Goal: Check status: Check status

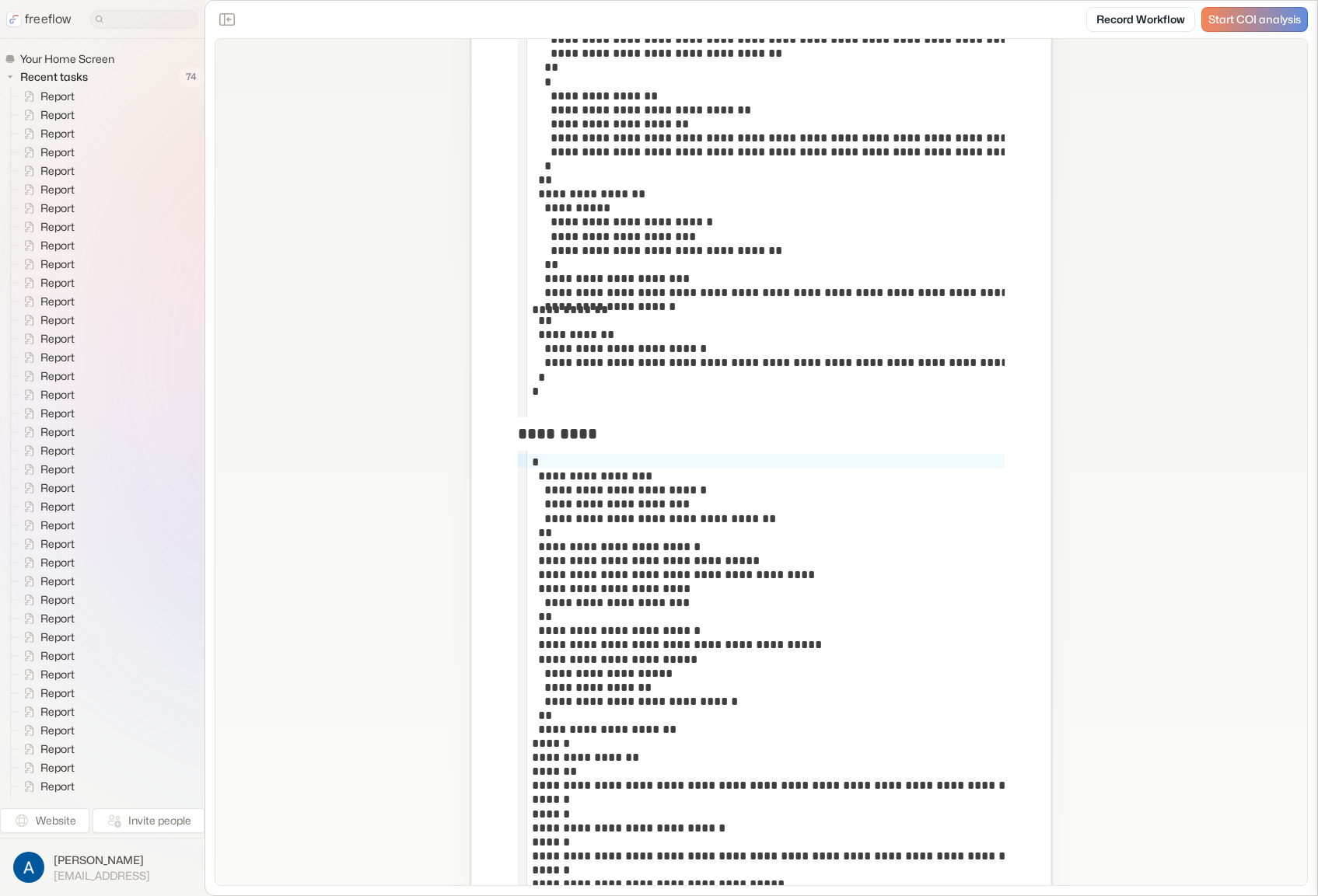
scroll to position [11317, 0]
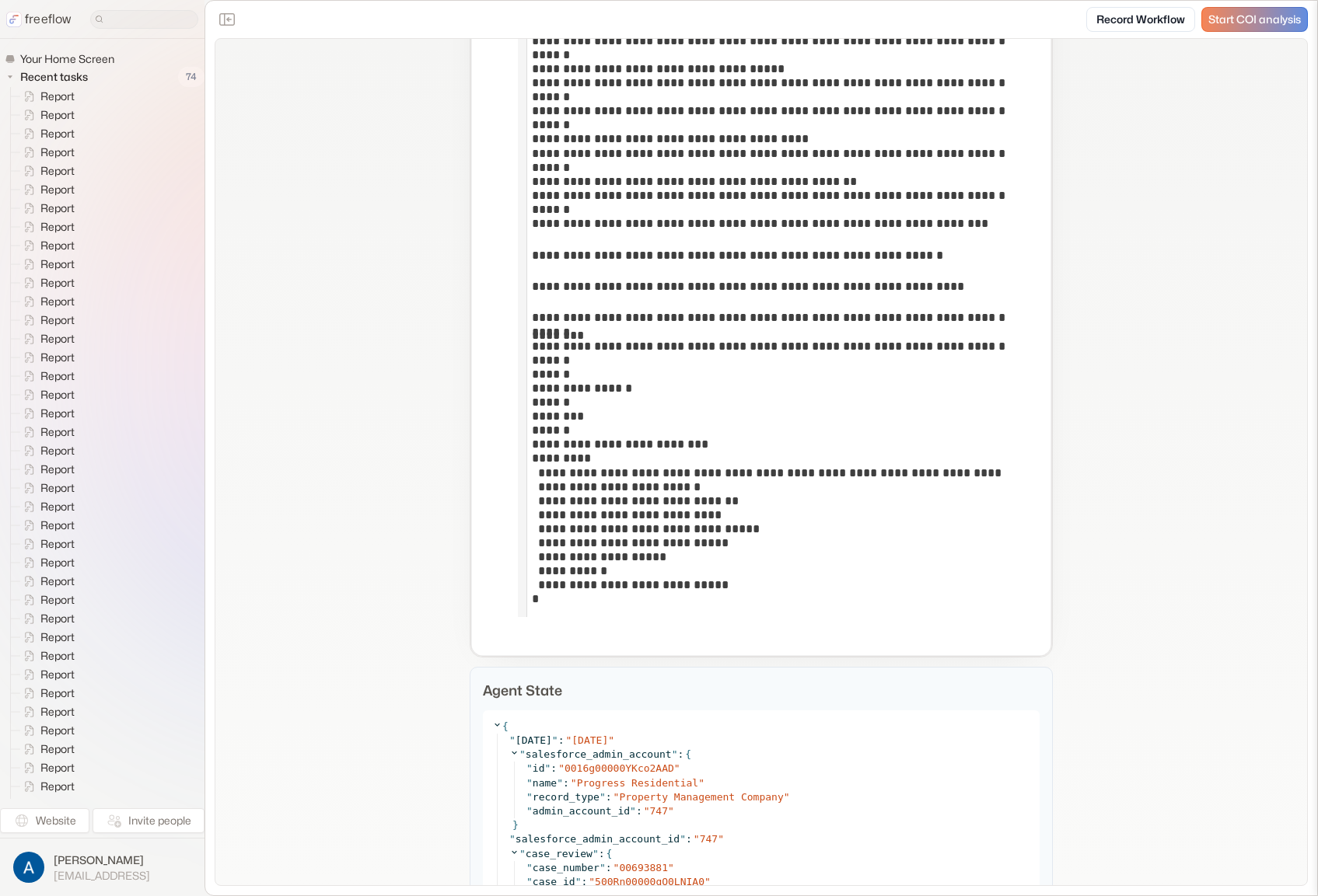
click at [525, 701] on p "Agent State" at bounding box center [761, 690] width 557 height 21
click at [526, 701] on p "Agent State" at bounding box center [761, 690] width 557 height 21
click at [525, 701] on p "Agent State" at bounding box center [761, 690] width 557 height 21
drag, startPoint x: 440, startPoint y: 712, endPoint x: 440, endPoint y: 703, distance: 9.0
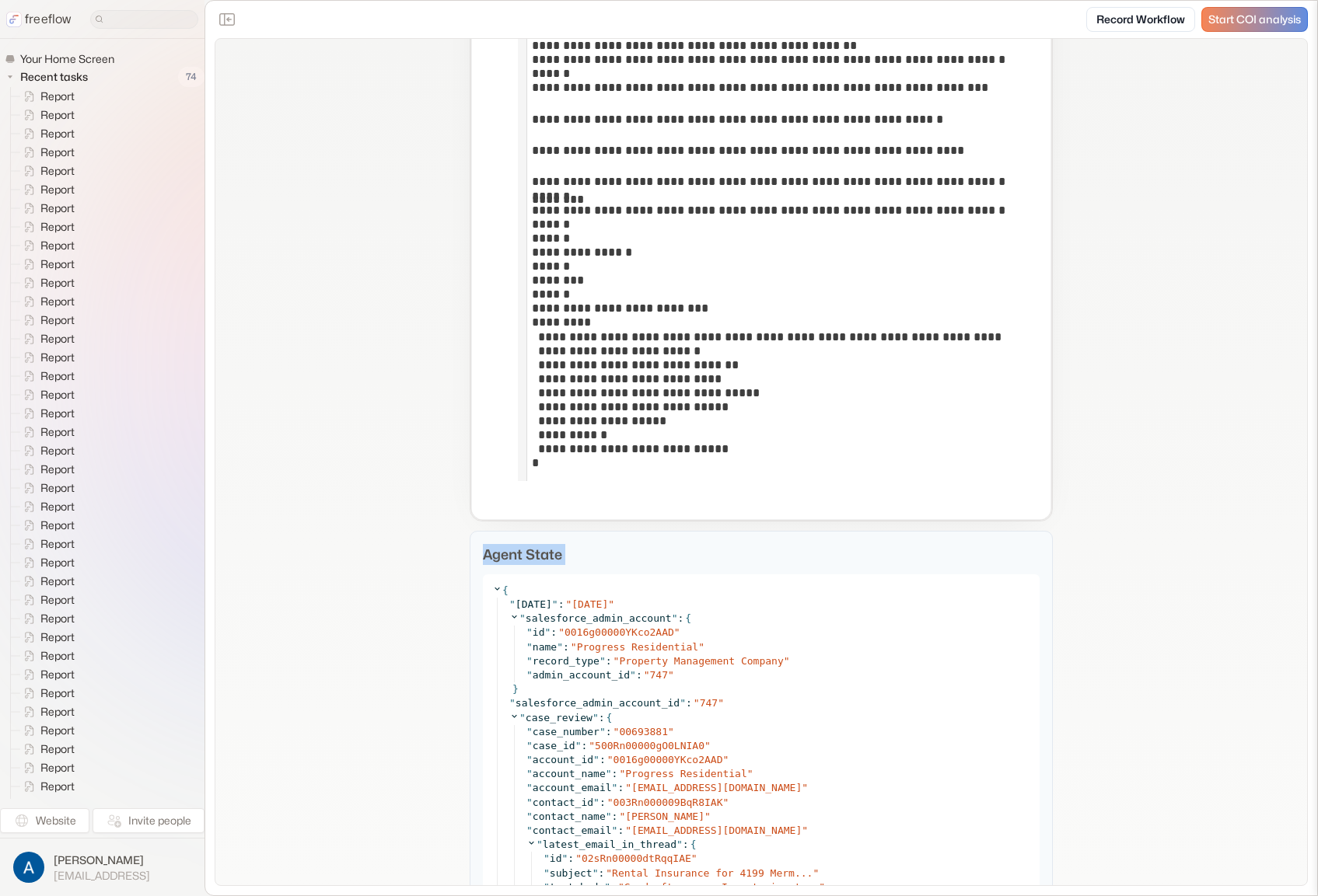
scroll to position [11625, 0]
